Goal: Information Seeking & Learning: Learn about a topic

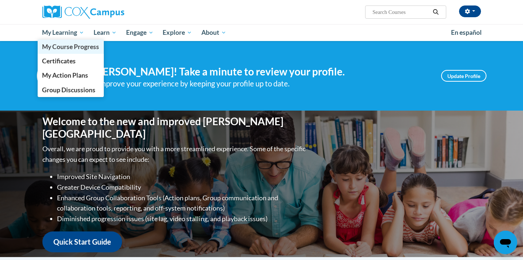
click at [69, 46] on span "My Course Progress" at bounding box center [70, 47] width 57 height 8
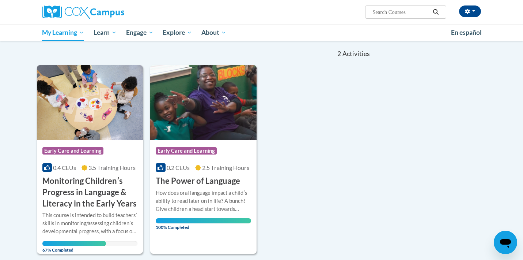
scroll to position [68, 0]
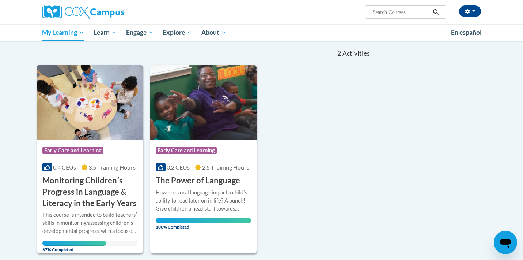
click at [70, 184] on h3 "Monitoring Childrenʹs Progress in Language & Literacy in the Early Years" at bounding box center [89, 192] width 95 height 34
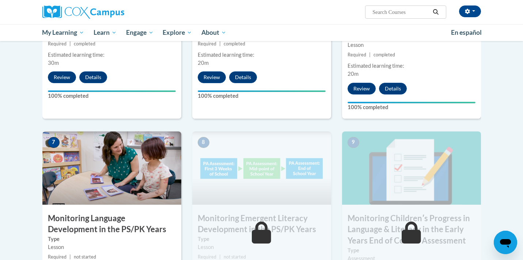
scroll to position [561, 0]
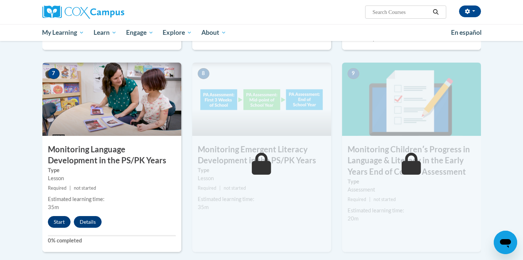
click at [57, 217] on button "Start" at bounding box center [59, 222] width 23 height 12
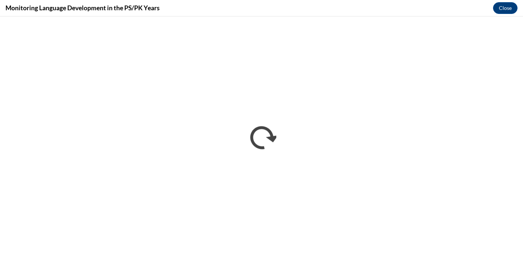
scroll to position [0, 0]
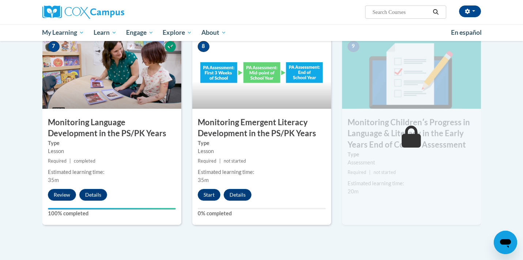
scroll to position [590, 0]
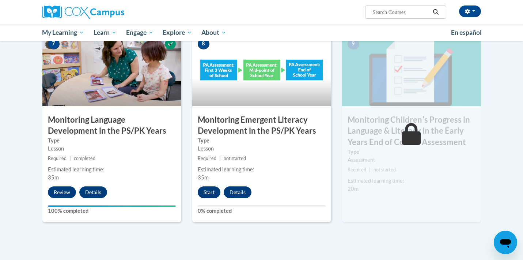
click at [207, 187] on button "Start" at bounding box center [209, 192] width 23 height 12
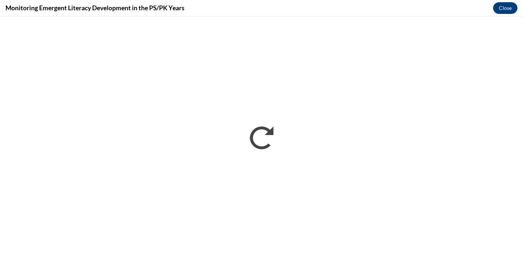
scroll to position [0, 0]
